Goal: Task Accomplishment & Management: Complete application form

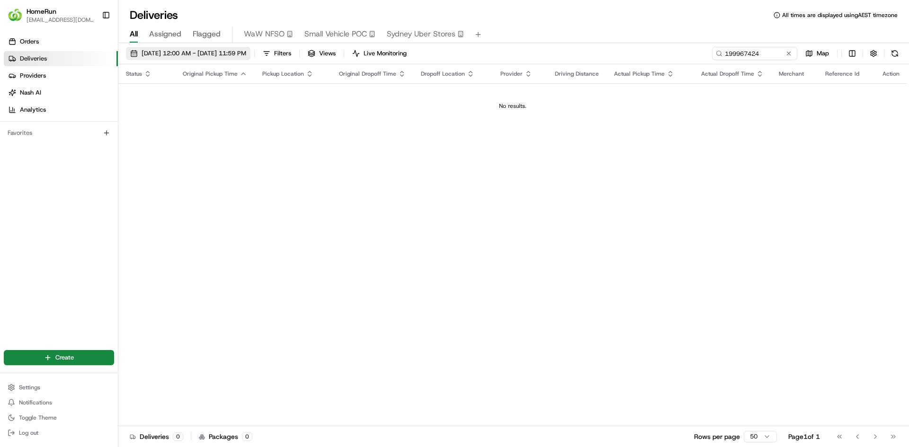
click at [209, 55] on span "23/04/2024 12:00 AM - 23/04/2024 11:59 PM" at bounding box center [194, 53] width 105 height 9
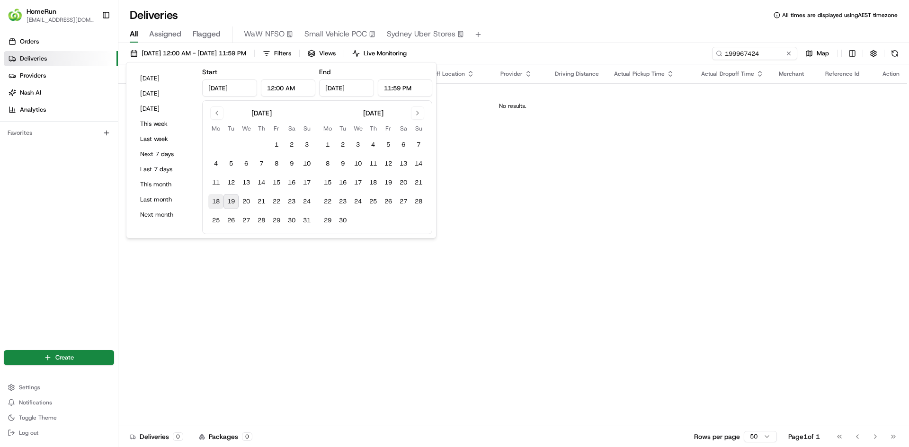
click at [217, 201] on button "18" at bounding box center [215, 201] width 15 height 15
type input "Aug 18, 2025"
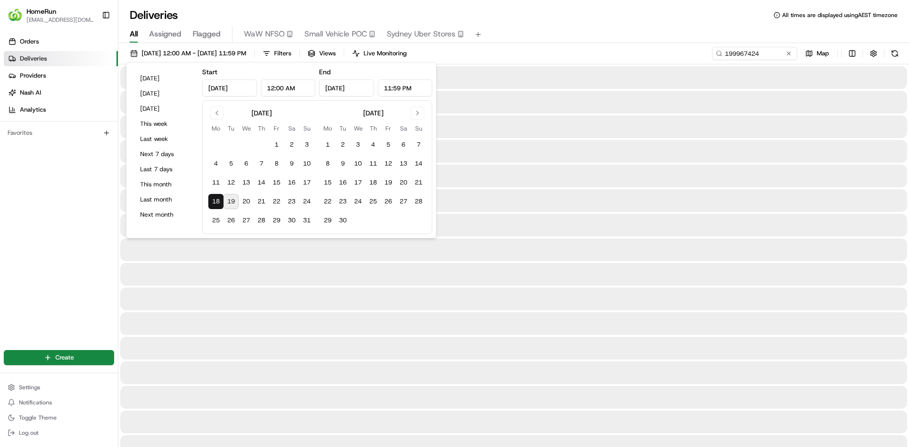
click at [229, 200] on button "19" at bounding box center [230, 201] width 15 height 15
type input "Aug 19, 2025"
click at [747, 52] on input "199967424" at bounding box center [740, 53] width 114 height 13
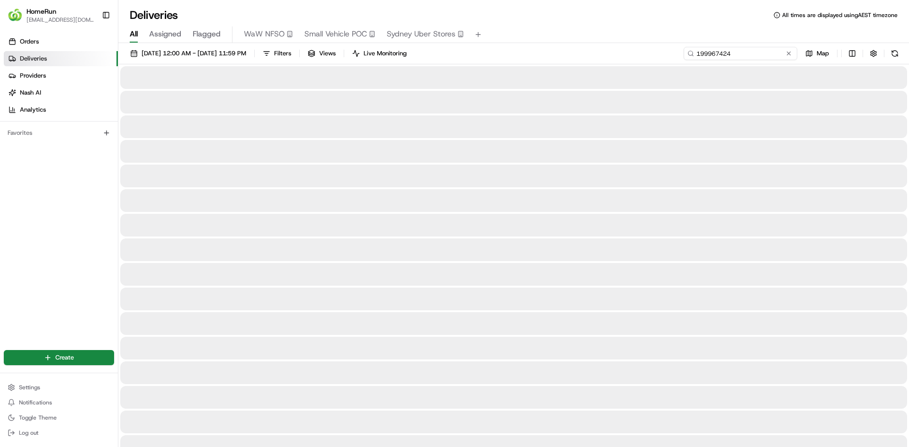
click at [746, 52] on input "199967424" at bounding box center [740, 53] width 114 height 13
paste input "82d4ccdd-a9c1-4e0d-9d79-62682a6615d"
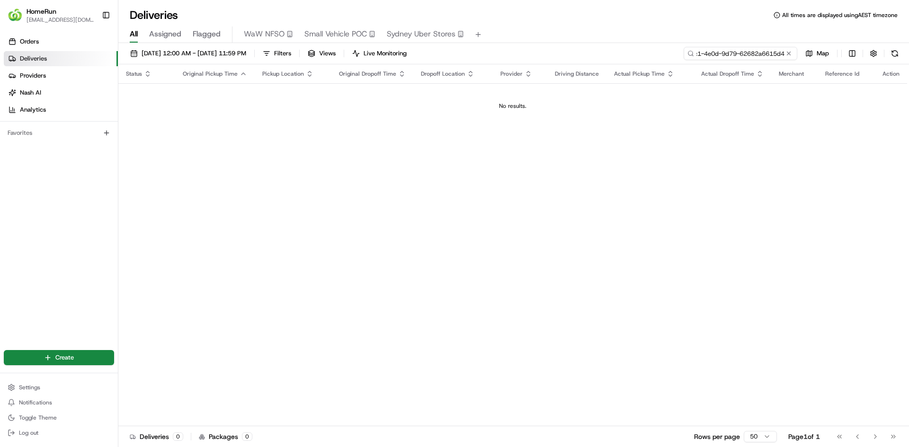
type input "82d4ccdd-a9c1-4e0d-9d79-62682a6615d4"
click at [790, 54] on button at bounding box center [788, 53] width 9 height 9
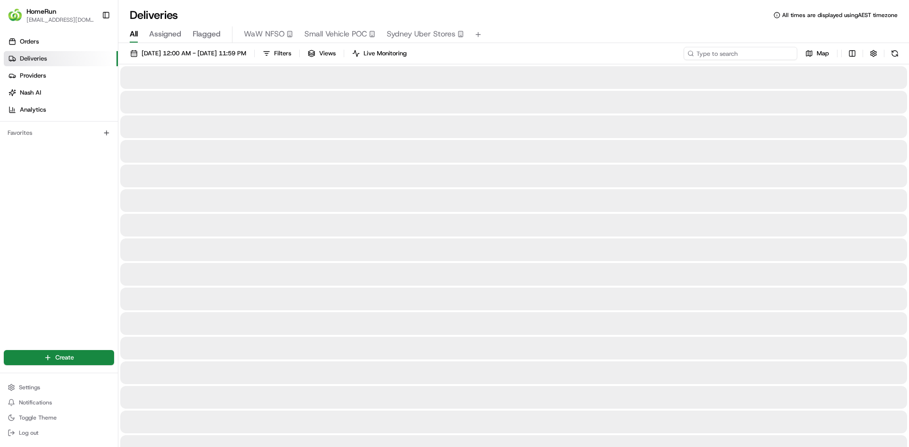
click at [738, 56] on input at bounding box center [740, 53] width 114 height 13
paste input "265324884"
type input "265324884"
click at [899, 58] on button at bounding box center [894, 53] width 13 height 13
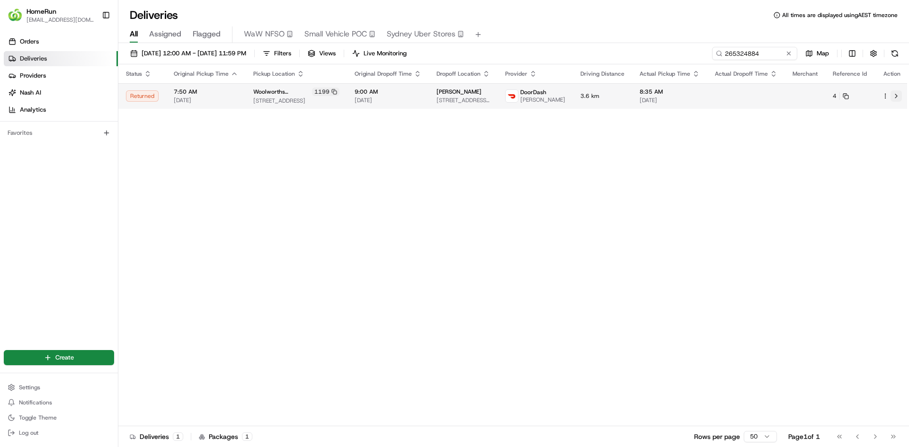
click at [894, 101] on button at bounding box center [895, 95] width 11 height 11
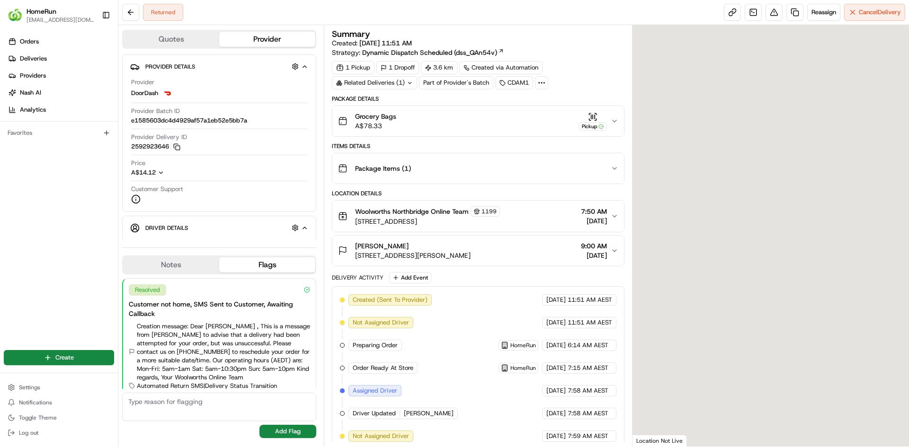
scroll to position [139, 0]
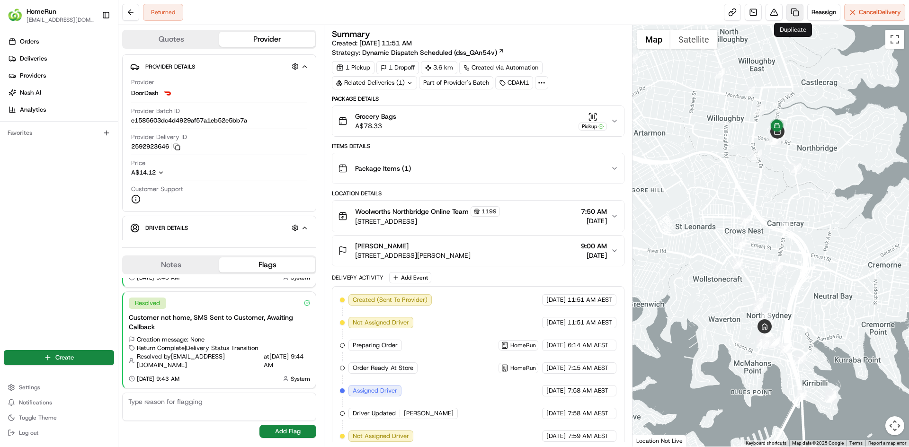
click at [792, 15] on link at bounding box center [794, 12] width 17 height 17
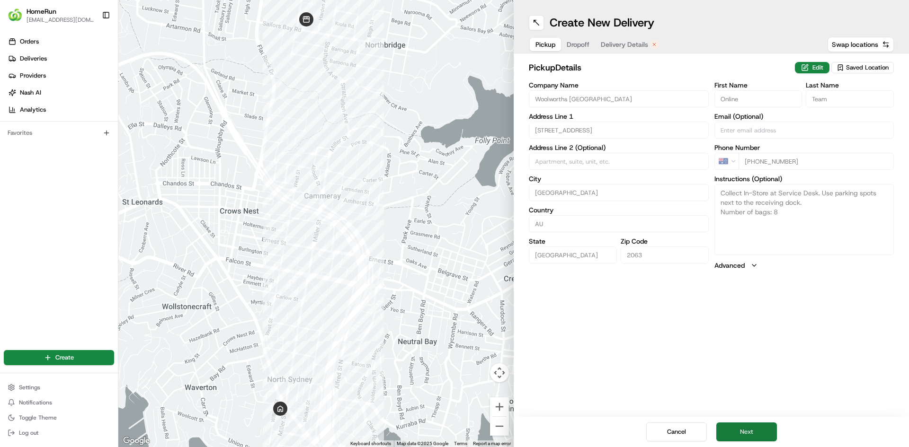
click at [747, 438] on button "Next" at bounding box center [746, 432] width 61 height 19
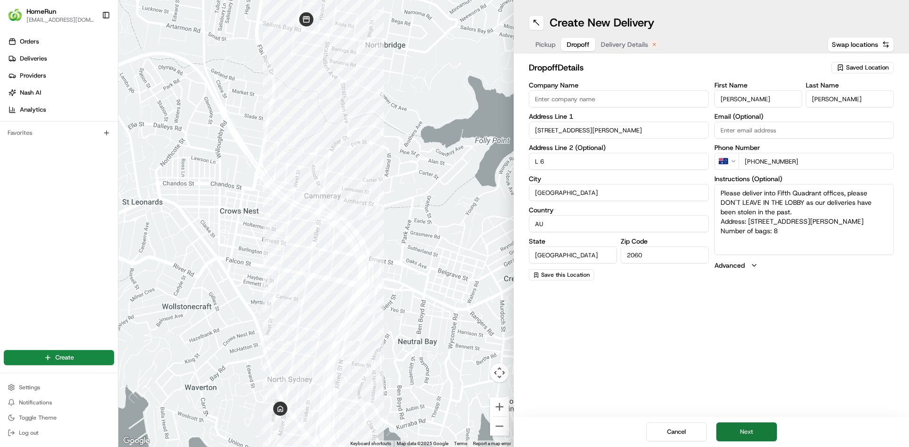
click at [748, 435] on button "Next" at bounding box center [746, 432] width 61 height 19
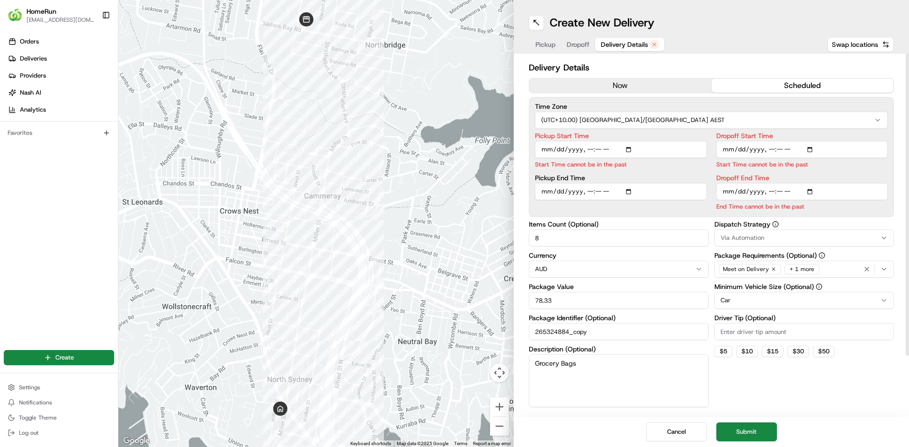
click at [588, 151] on input "Pickup Start Time" at bounding box center [621, 149] width 172 height 17
click at [589, 150] on input "Pickup Start Time" at bounding box center [621, 149] width 172 height 17
type input "[DATE]T11:15"
click at [766, 149] on input "Dropoff Start Time" at bounding box center [802, 149] width 172 height 17
type input "[DATE]T11:30"
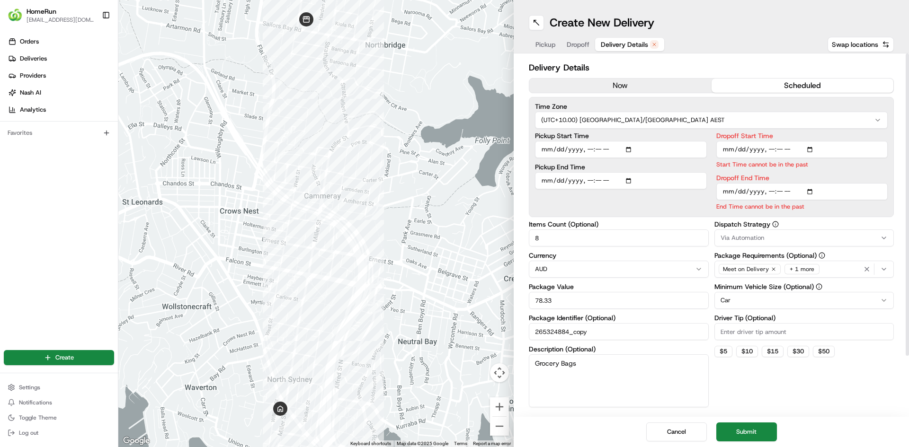
click at [770, 194] on input "Dropoff End Time" at bounding box center [802, 191] width 172 height 17
click at [777, 193] on input "Dropoff End Time" at bounding box center [802, 191] width 172 height 17
type input "[DATE]T11:45"
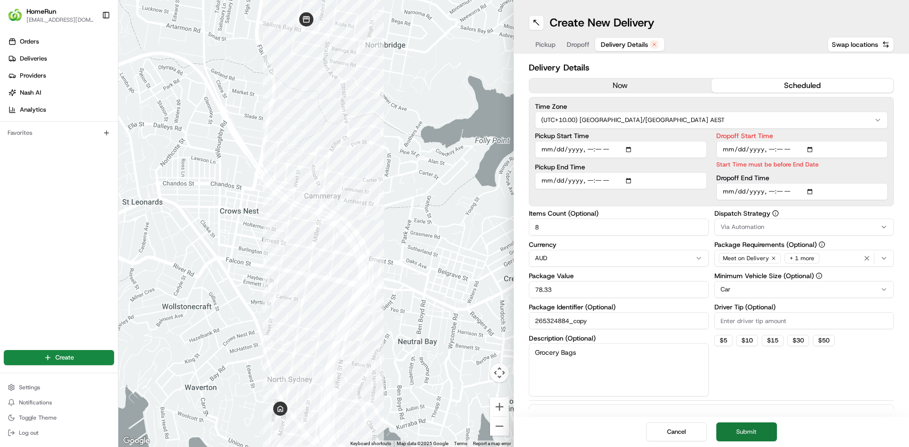
click at [744, 435] on button "Submit" at bounding box center [746, 432] width 61 height 19
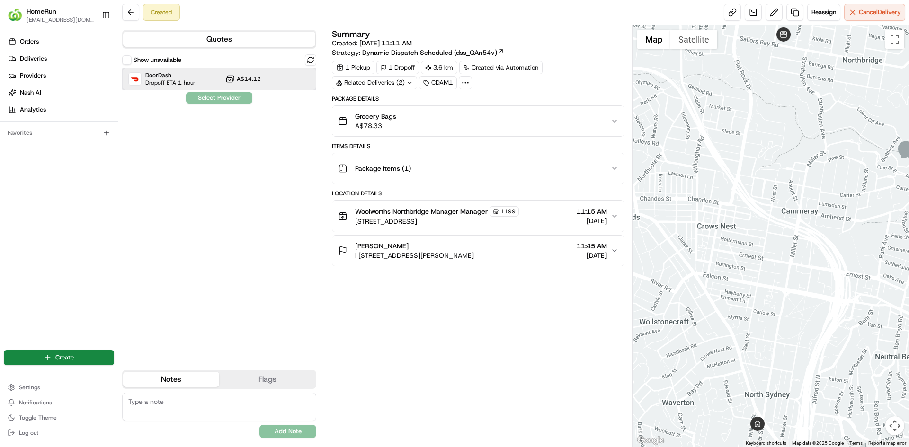
click at [143, 79] on div "DoorDash Dropoff ETA 1 hour" at bounding box center [161, 78] width 67 height 15
click at [222, 97] on button "Assign Provider" at bounding box center [219, 97] width 67 height 11
